Goal: Navigation & Orientation: Find specific page/section

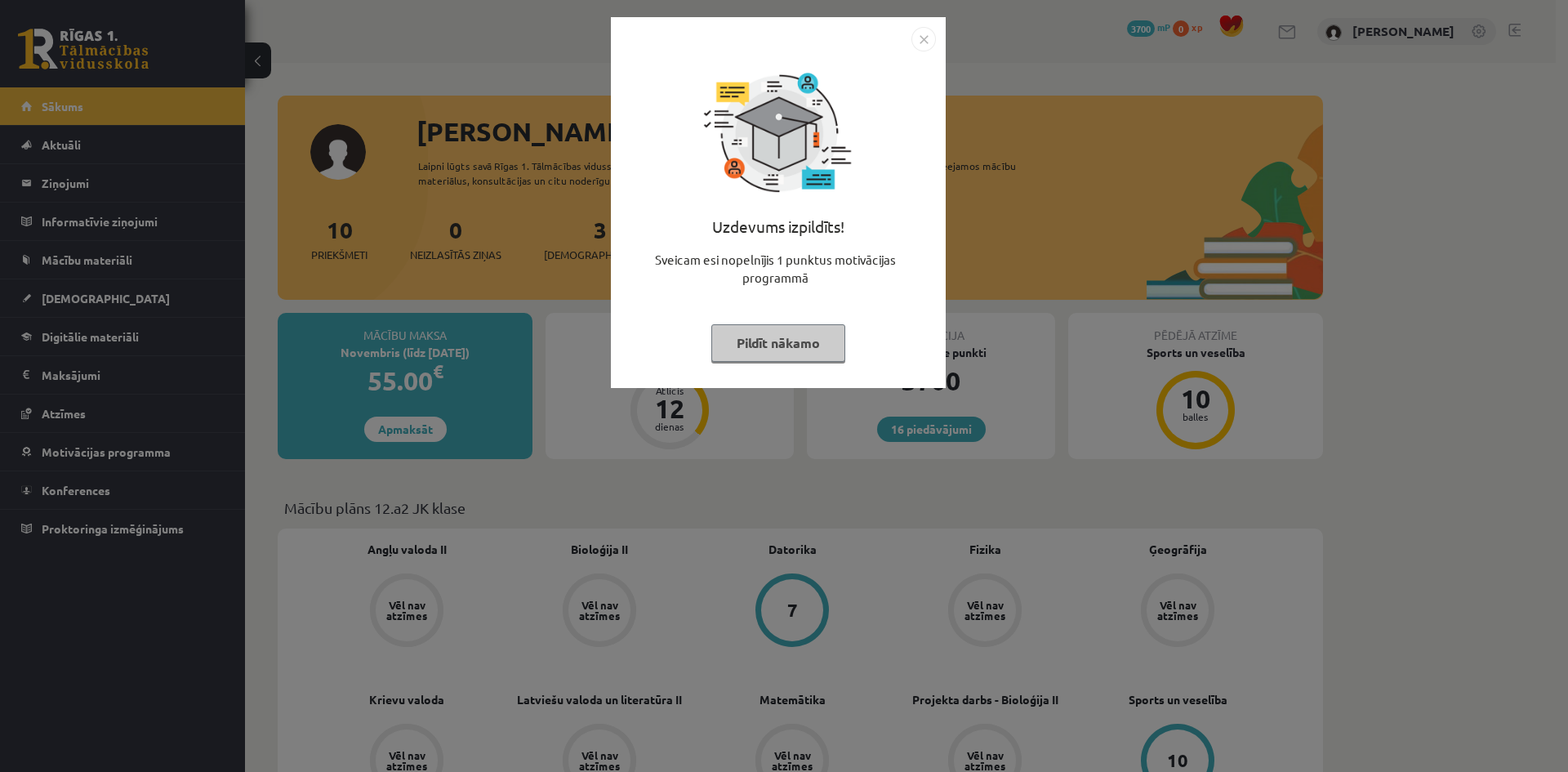
click at [729, 347] on button "Pildīt nākamo" at bounding box center [778, 342] width 134 height 37
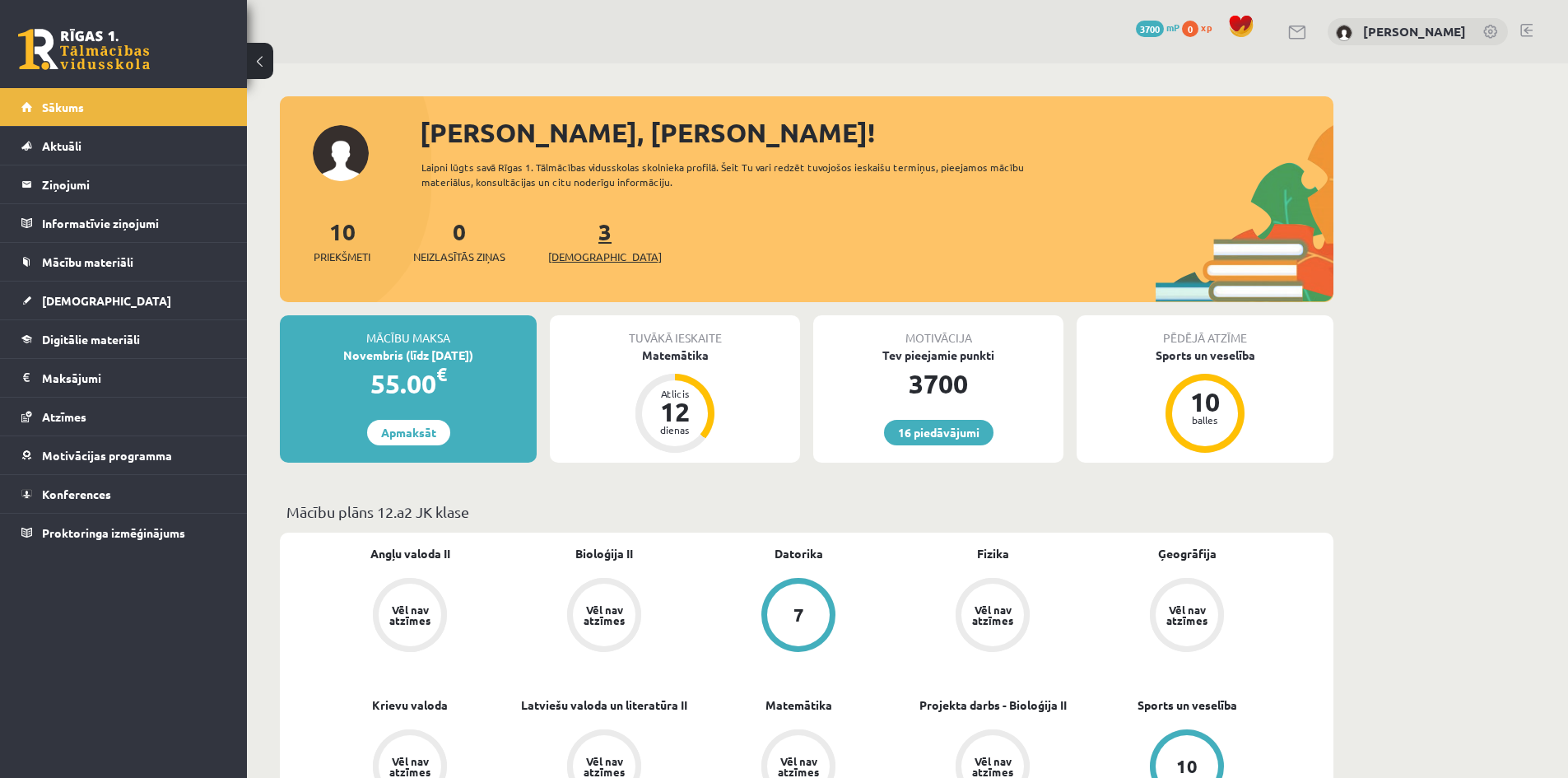
click at [577, 233] on link "3 Ieskaites" at bounding box center [605, 240] width 114 height 48
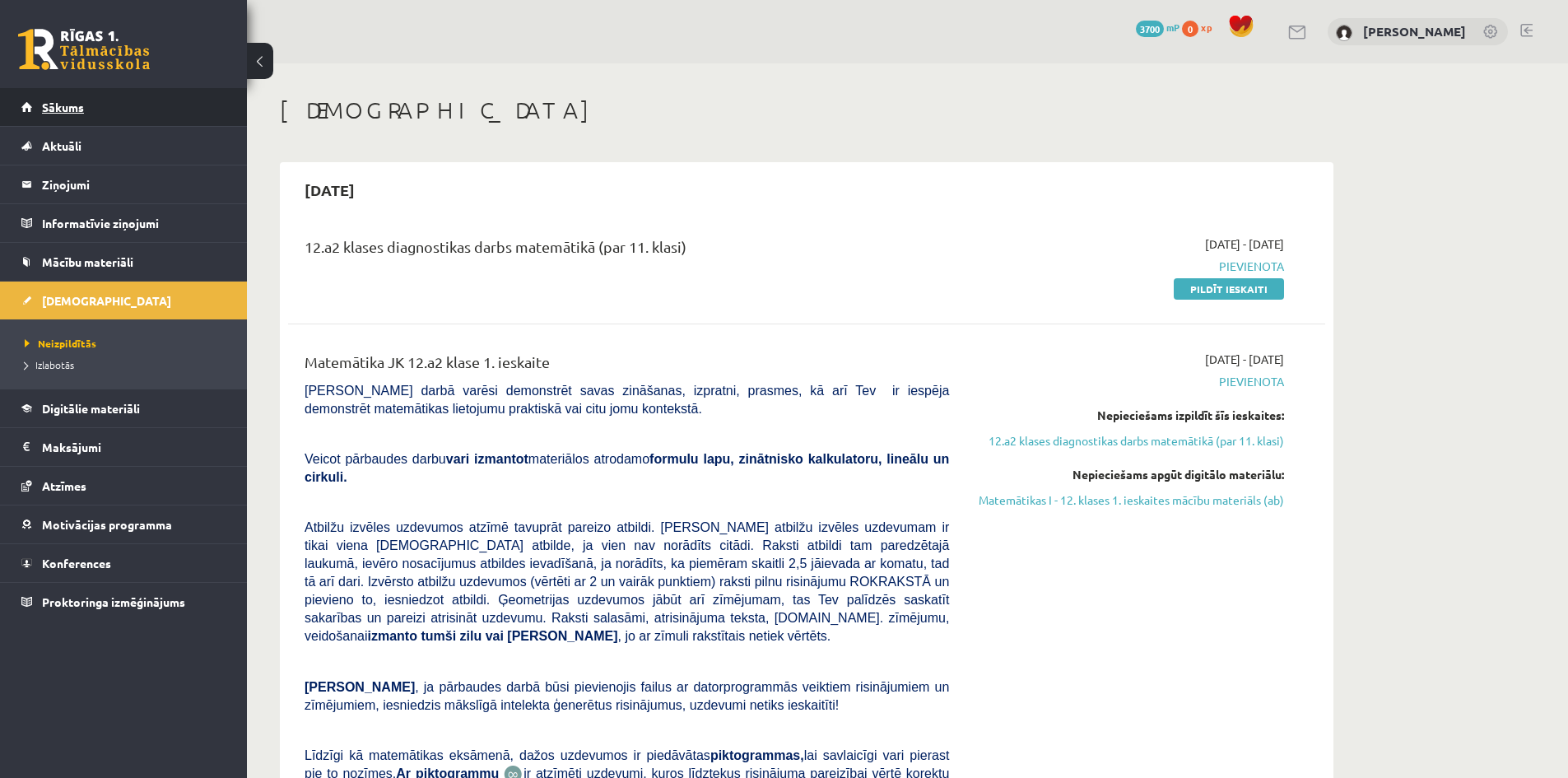
click at [200, 116] on link "Sākums" at bounding box center [123, 107] width 205 height 38
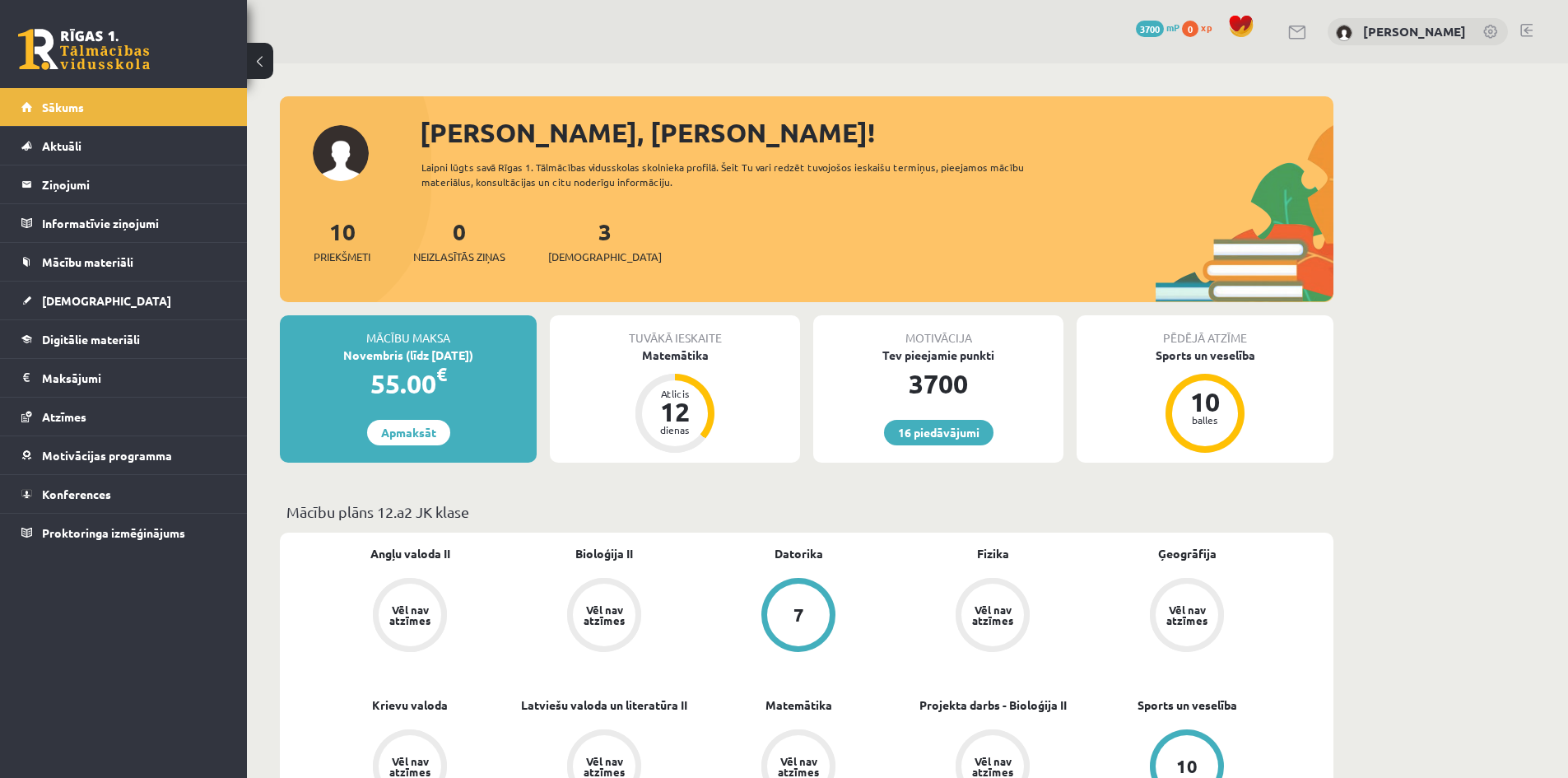
click at [1523, 19] on div "16 Dāvanas 3700 mP 0 xp Rita Margarita Metuzāle" at bounding box center [907, 32] width 1321 height 63
click at [1523, 24] on link at bounding box center [1527, 30] width 12 height 13
